Goal: Task Accomplishment & Management: Use online tool/utility

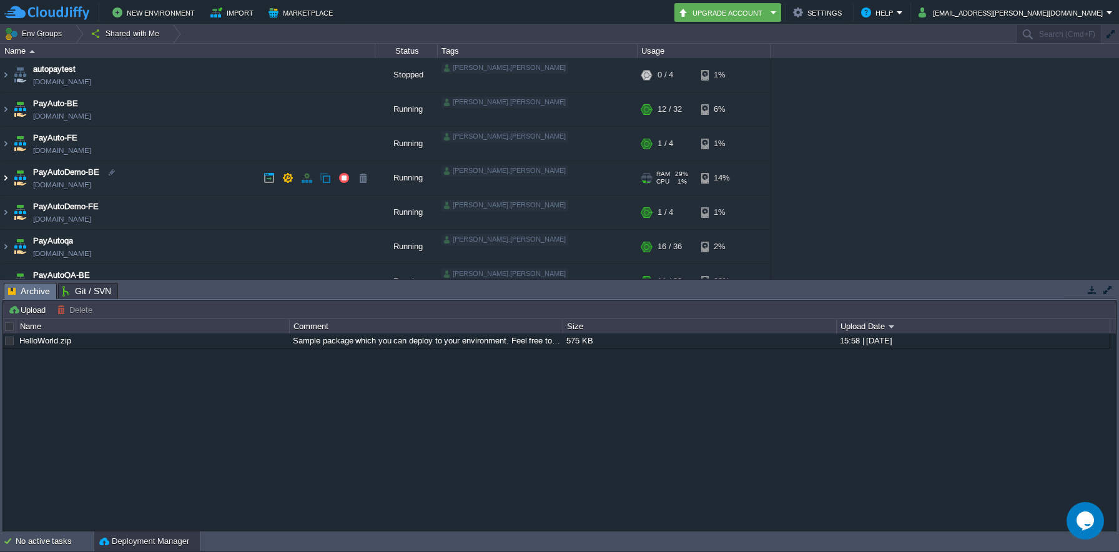
click at [8, 179] on img at bounding box center [6, 178] width 10 height 34
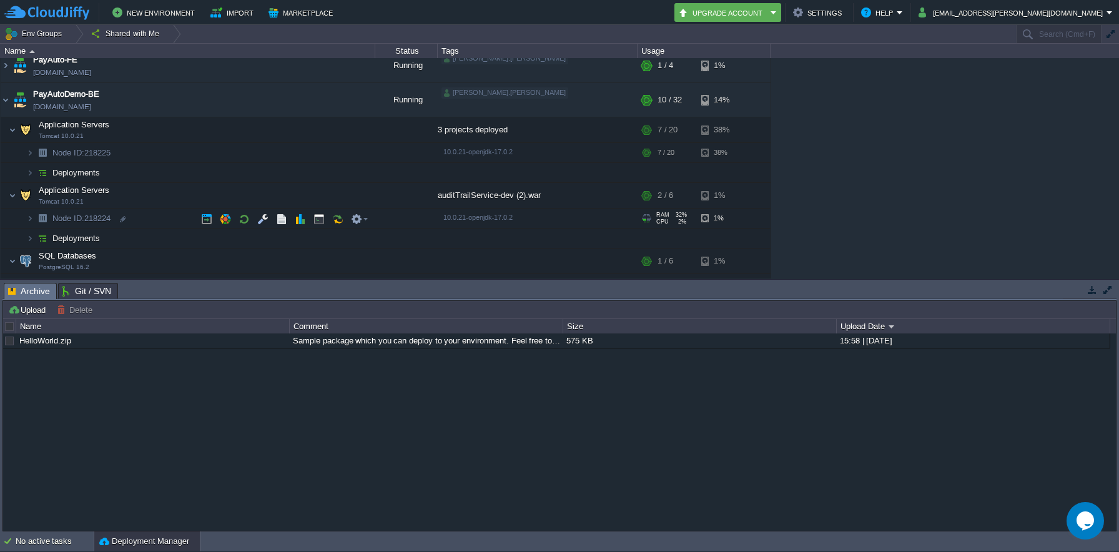
scroll to position [81, 0]
click at [33, 175] on img at bounding box center [29, 170] width 7 height 19
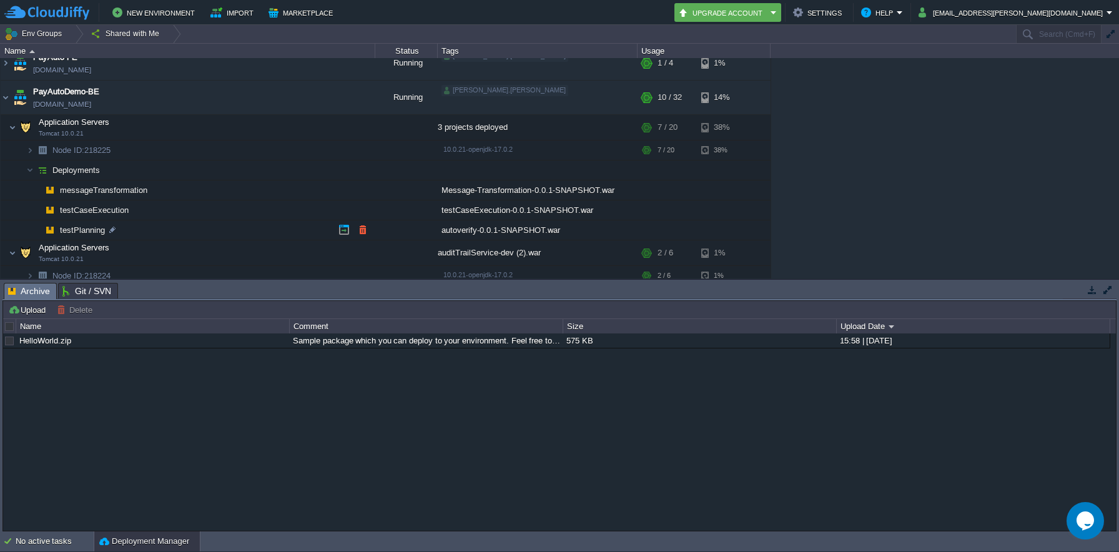
click at [95, 229] on span "testPlanning" at bounding box center [83, 230] width 48 height 11
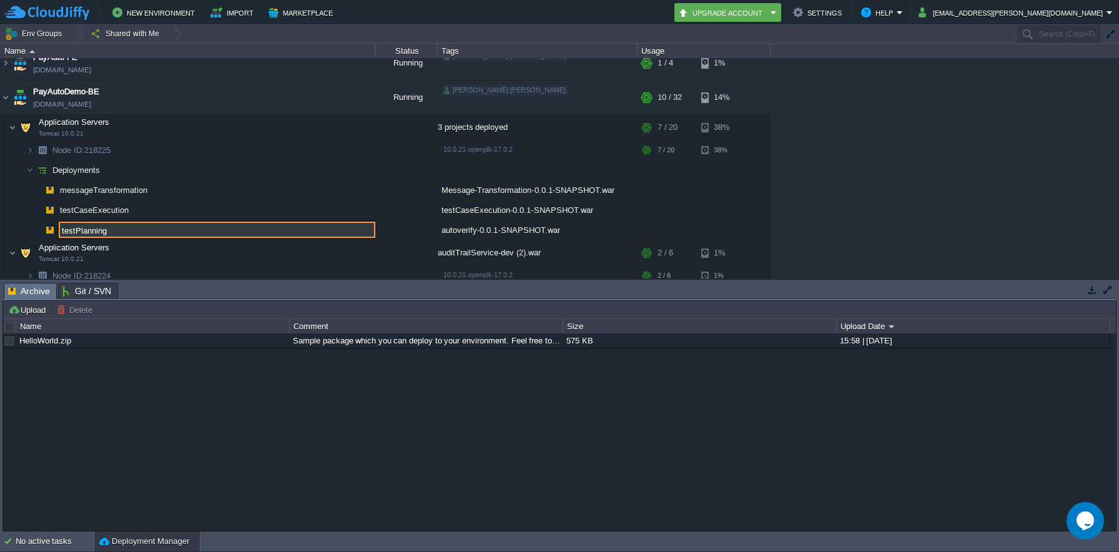
click at [16, 229] on img at bounding box center [17, 225] width 17 height 11
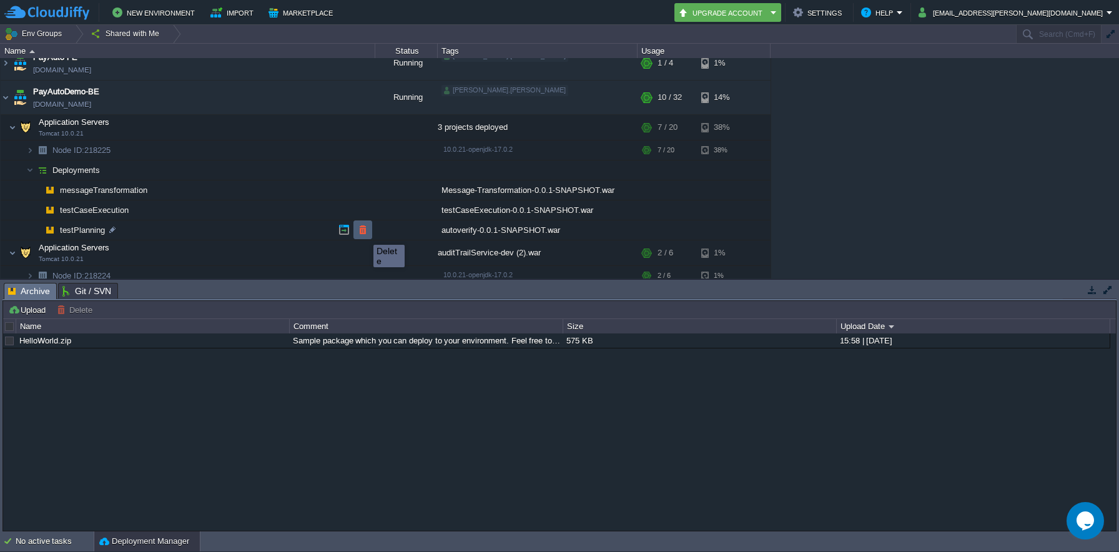
click at [364, 234] on button "button" at bounding box center [362, 229] width 11 height 11
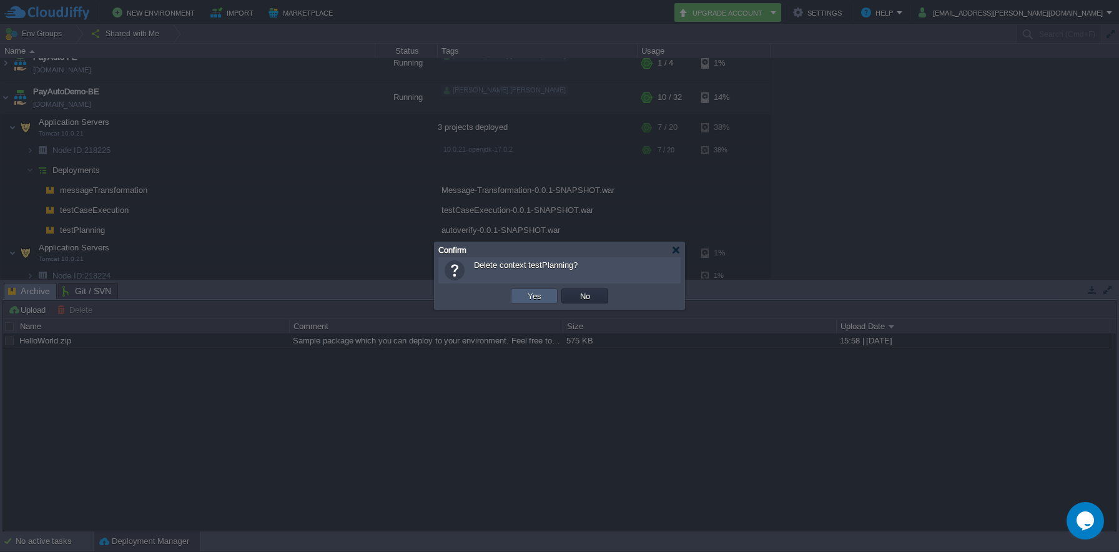
click at [522, 298] on td "Yes" at bounding box center [534, 296] width 47 height 15
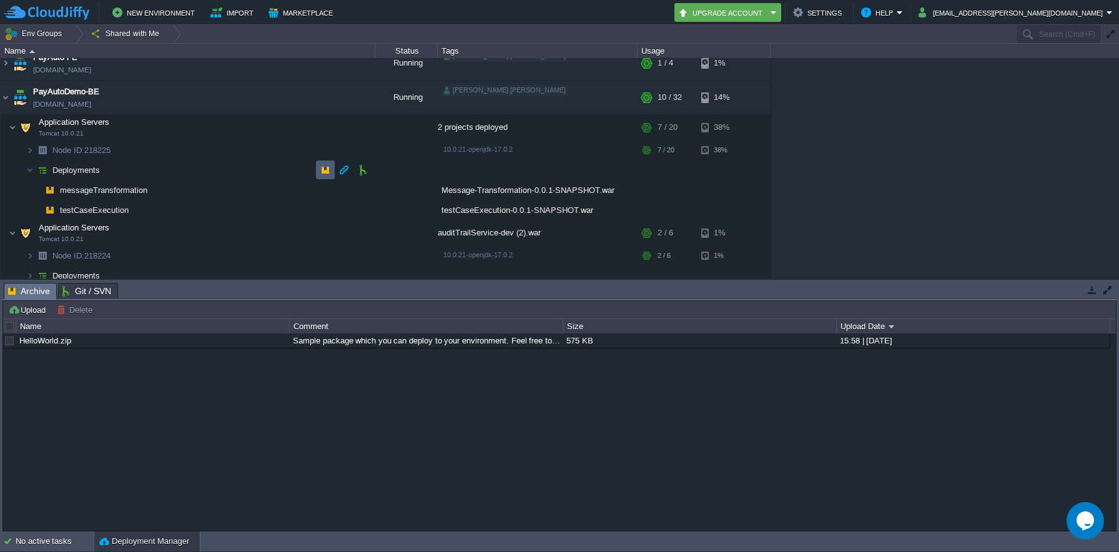
click at [322, 170] on button "button" at bounding box center [325, 169] width 11 height 11
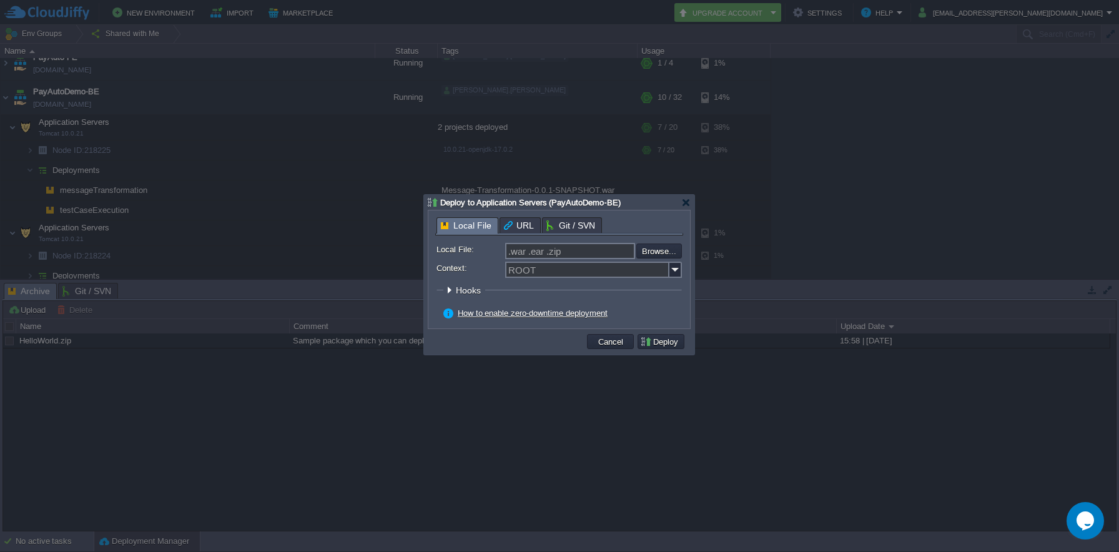
click at [543, 254] on input ".war .ear .zip" at bounding box center [570, 251] width 130 height 16
click at [538, 270] on input "Context:" at bounding box center [587, 270] width 164 height 16
paste input "testPlanning"
type input "testPlanning"
click at [656, 252] on input "file" at bounding box center [603, 251] width 158 height 15
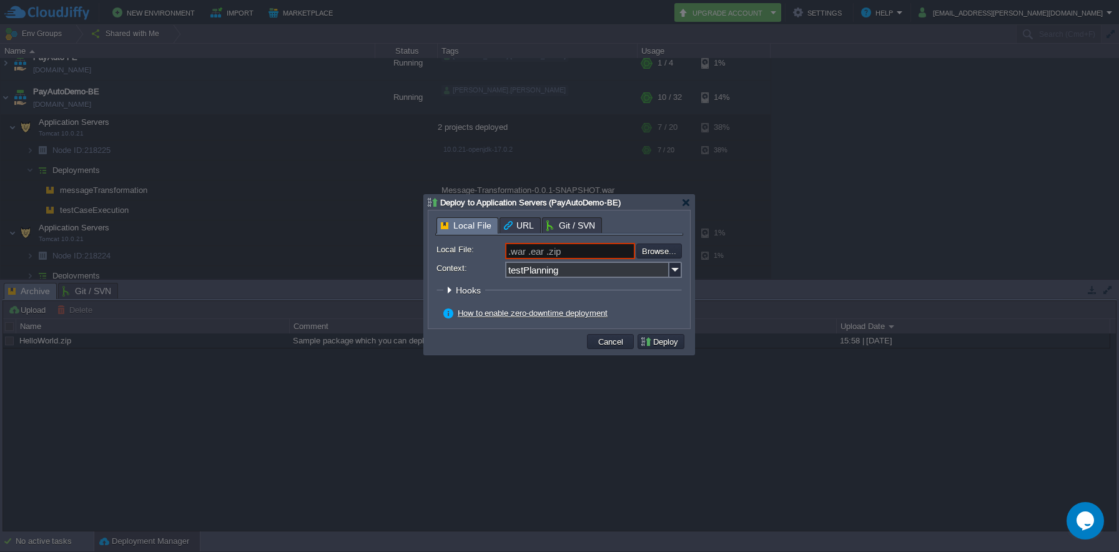
type input "C:\fakepath\autoverify-0.0.1-SNAPSHOT.war"
type input "autoverify-0.0.1-SNAPSHOT.war"
click at [656, 345] on button "Deploy" at bounding box center [661, 341] width 42 height 11
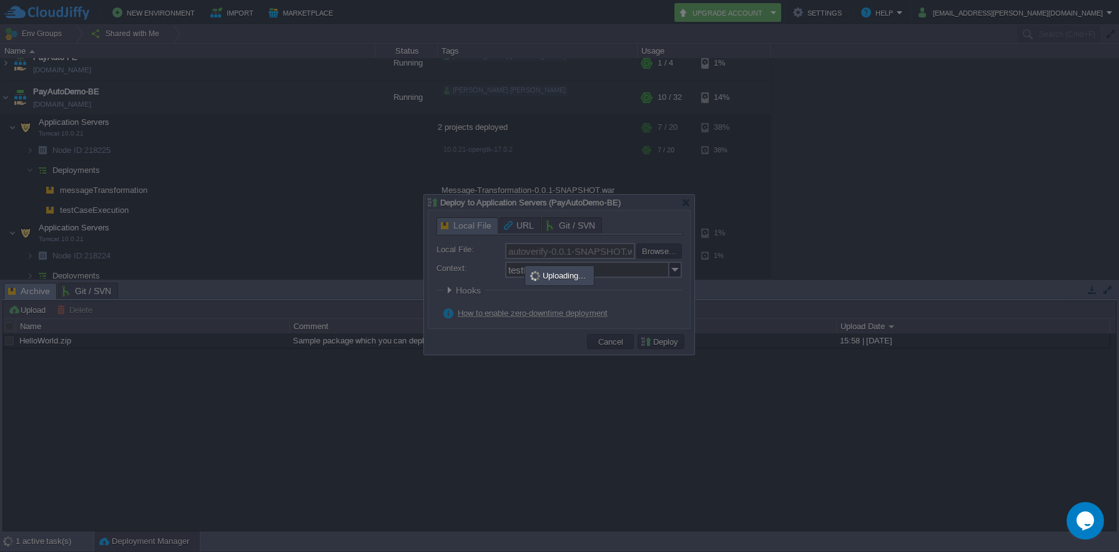
click at [573, 413] on div at bounding box center [559, 276] width 1119 height 552
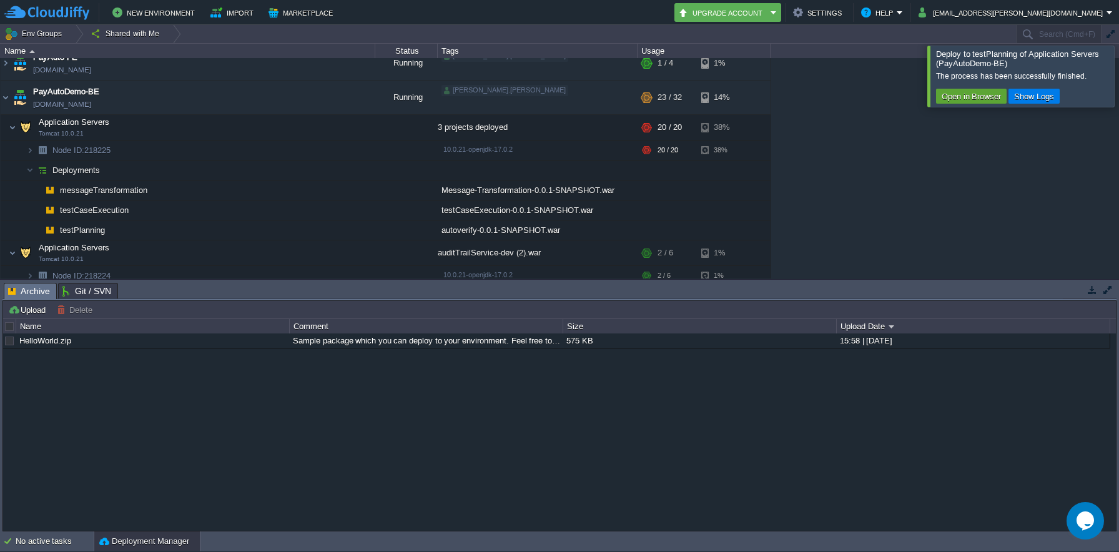
click at [1119, 73] on div at bounding box center [1134, 76] width 0 height 61
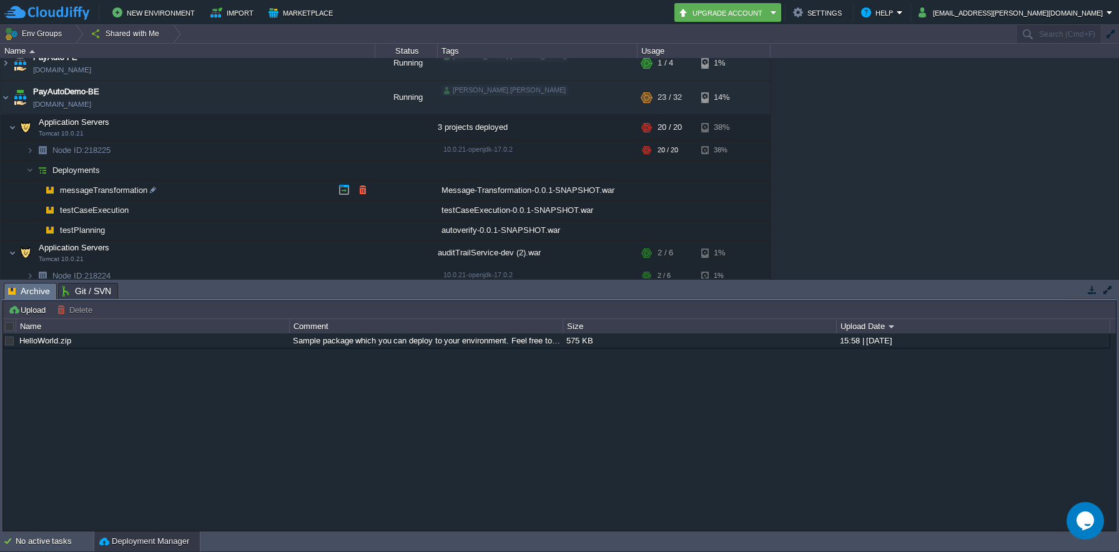
click at [102, 190] on span "messageTransformation" at bounding box center [104, 190] width 91 height 11
type input "messageTransformation"
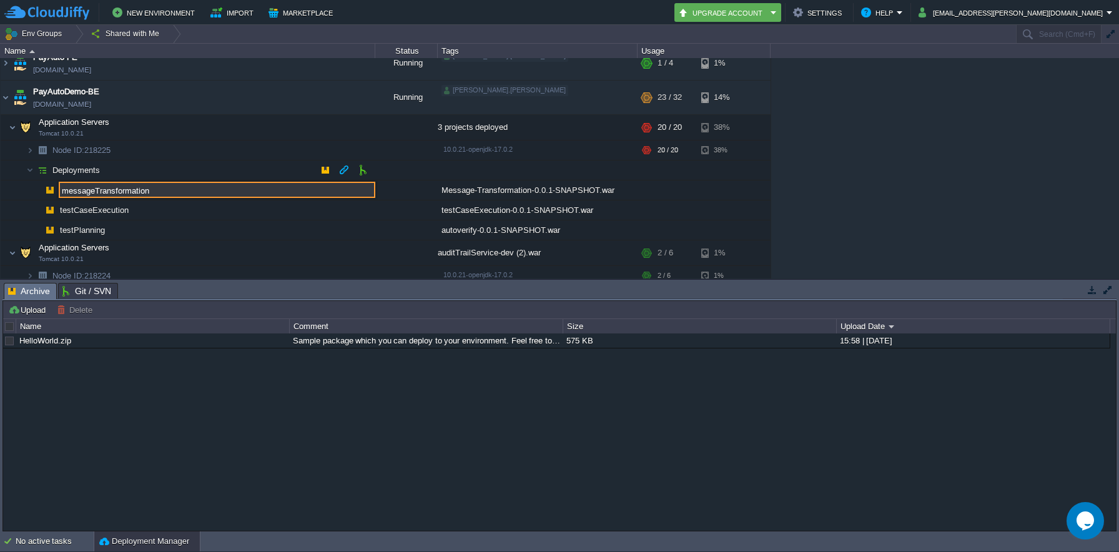
click at [93, 173] on span "Deployments" at bounding box center [76, 170] width 51 height 11
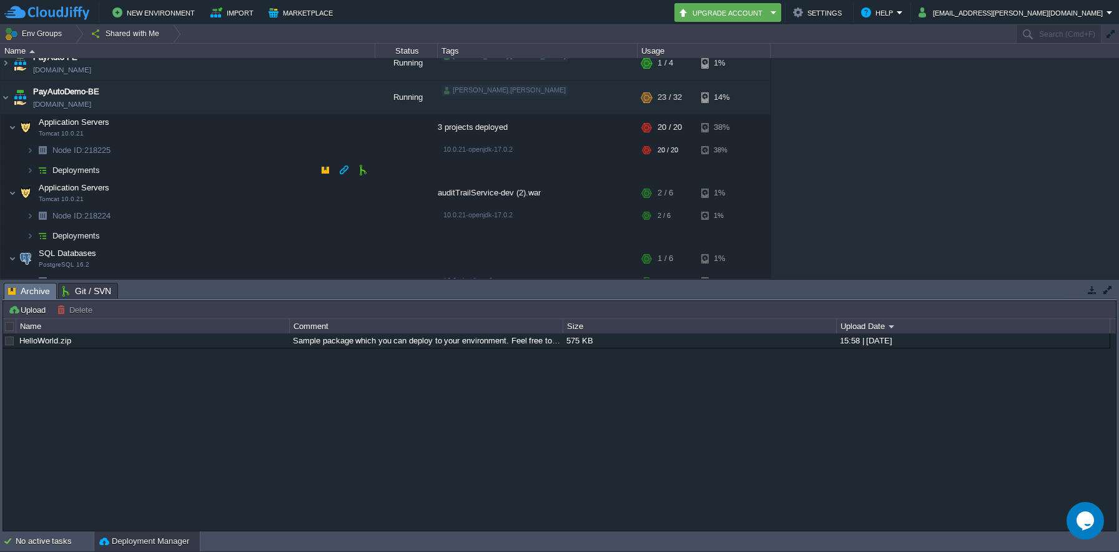
click at [88, 169] on span "Deployments" at bounding box center [76, 170] width 51 height 11
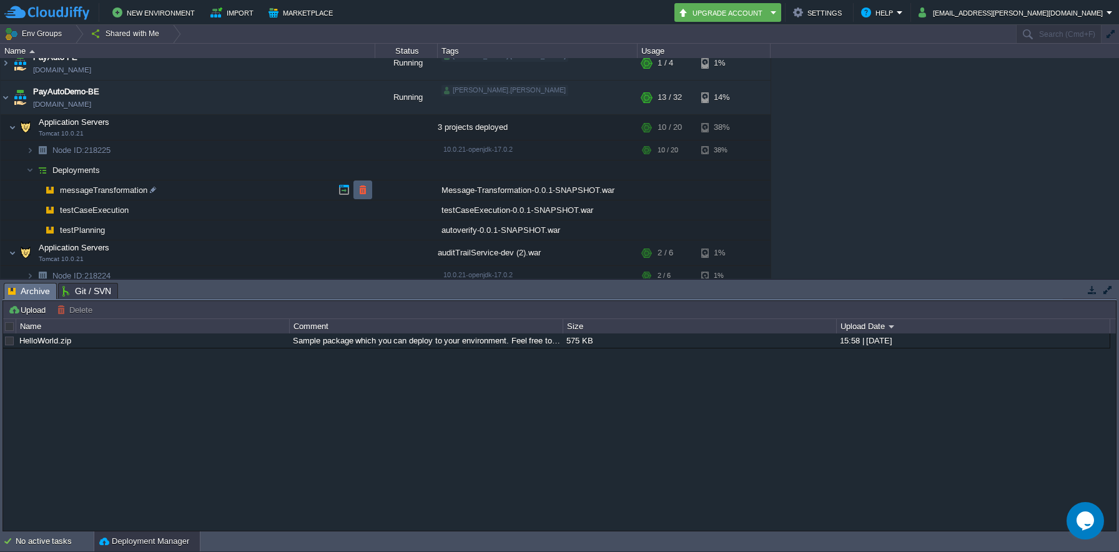
click at [361, 195] on td at bounding box center [362, 189] width 19 height 19
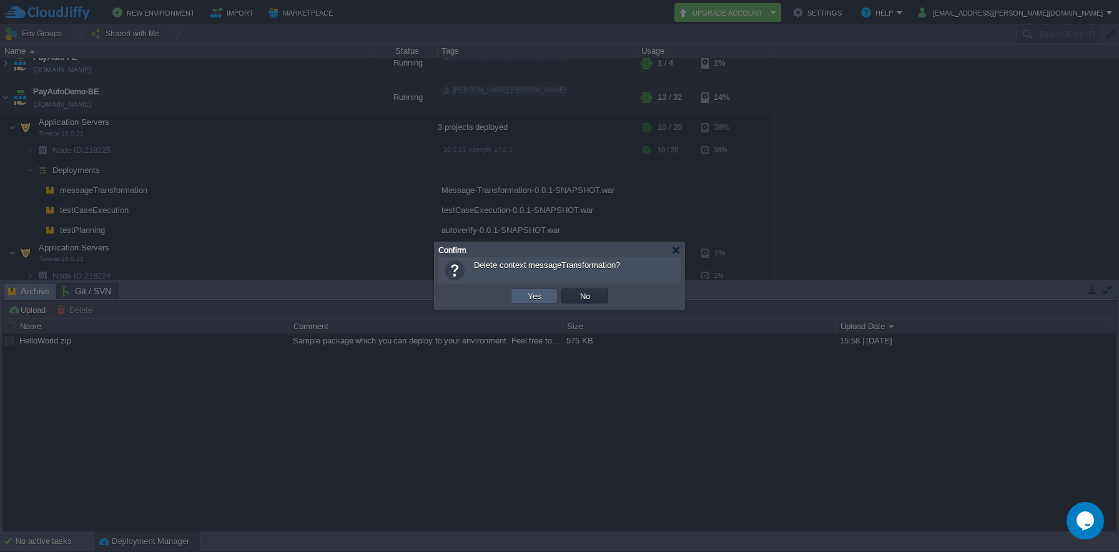
click at [523, 297] on td "Yes" at bounding box center [534, 296] width 47 height 15
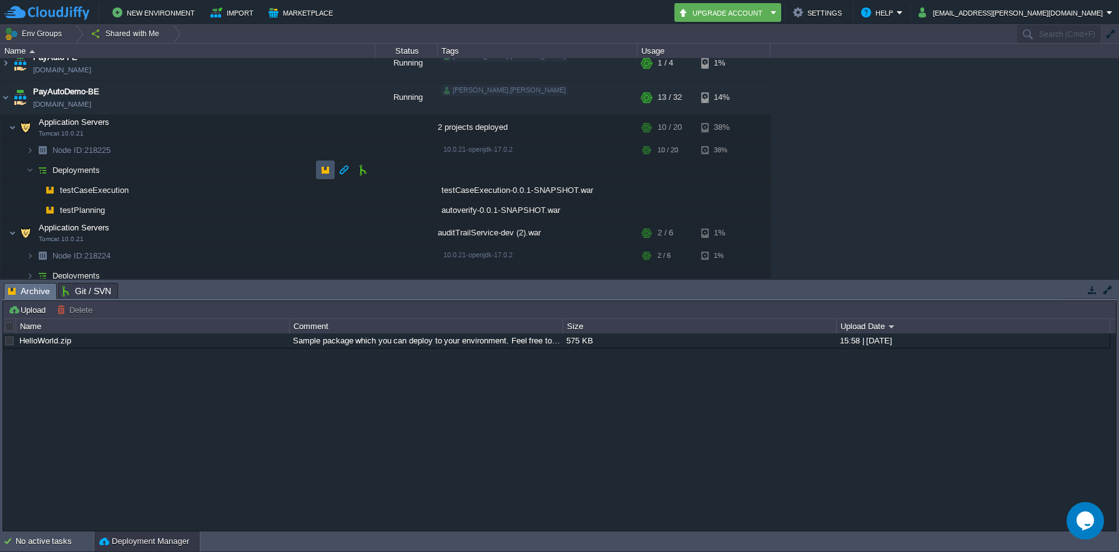
click at [329, 170] on button "button" at bounding box center [325, 169] width 11 height 11
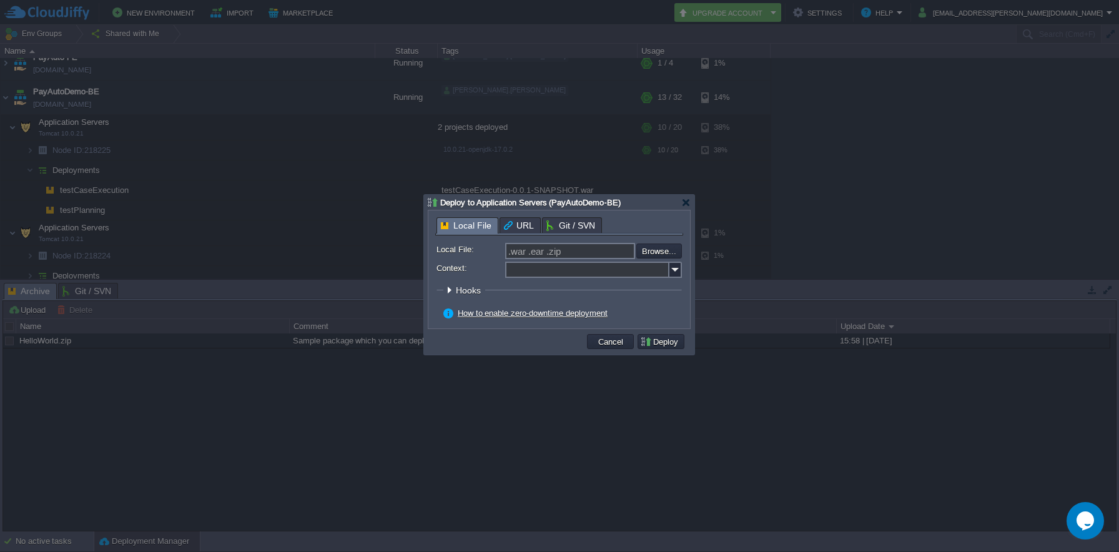
click at [546, 269] on input "Context:" at bounding box center [587, 270] width 164 height 16
paste input "messageTransformation"
type input "messageTransformation"
click at [673, 254] on input "file" at bounding box center [603, 251] width 158 height 15
type input "C:\fakepath\Message-Transformation-0.0.1-SNAPSHOT 5.war"
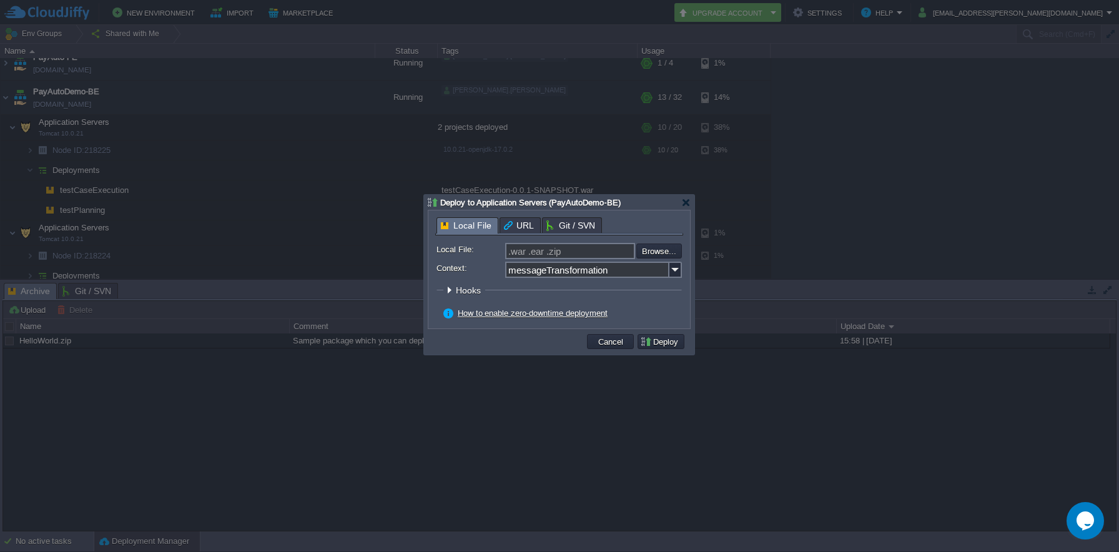
type input "Message-Transformation-0.0.1-SNAPSHOT 5.war"
click at [678, 343] on button "Deploy" at bounding box center [661, 341] width 42 height 11
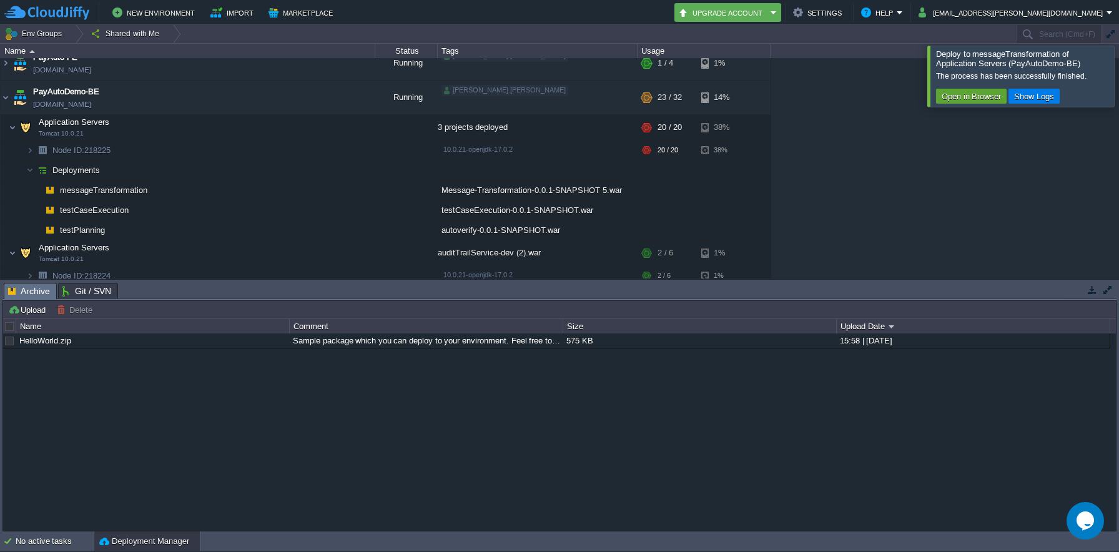
click at [1119, 70] on div at bounding box center [1134, 76] width 0 height 61
